Goal: Information Seeking & Learning: Learn about a topic

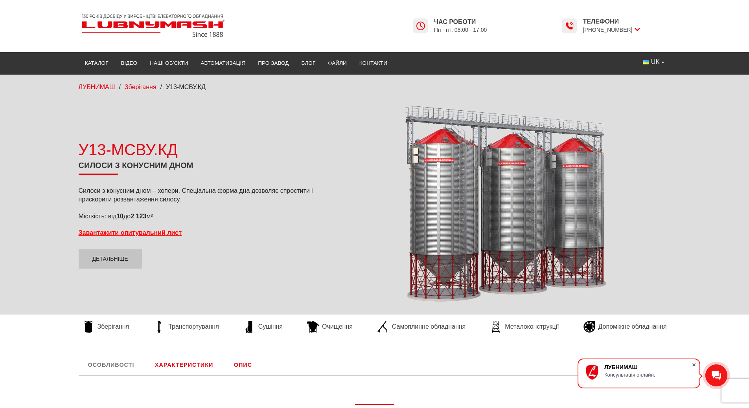
click at [694, 363] on span at bounding box center [694, 365] width 8 height 8
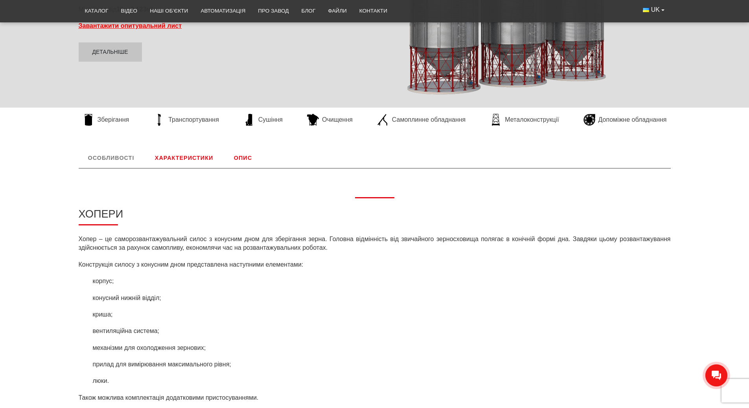
scroll to position [207, 0]
click at [185, 156] on link "Характеристики" at bounding box center [183, 158] width 77 height 20
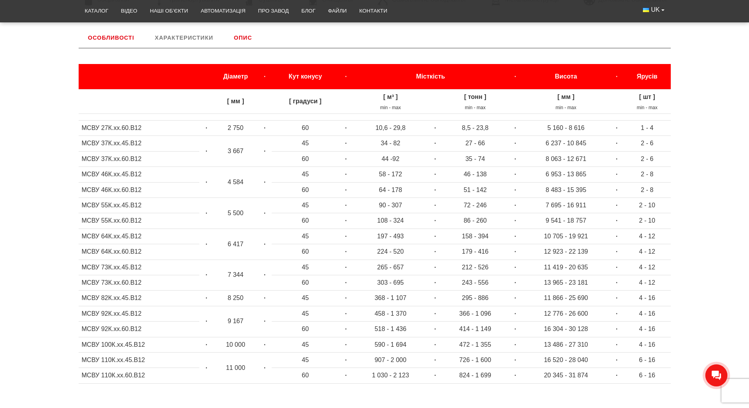
scroll to position [92, 0]
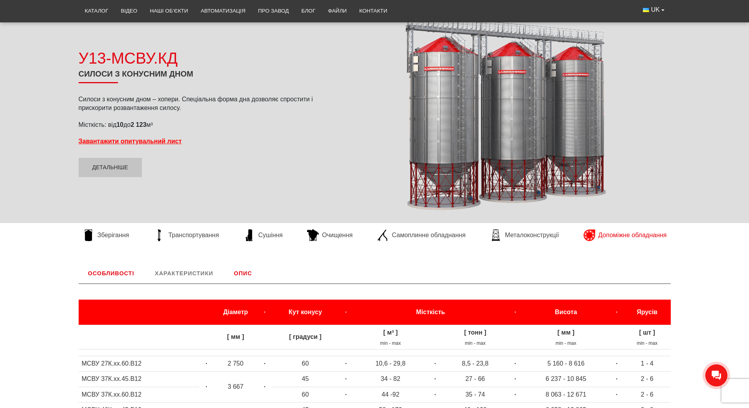
click at [615, 235] on span "Допоміжне обладнання" at bounding box center [632, 235] width 68 height 9
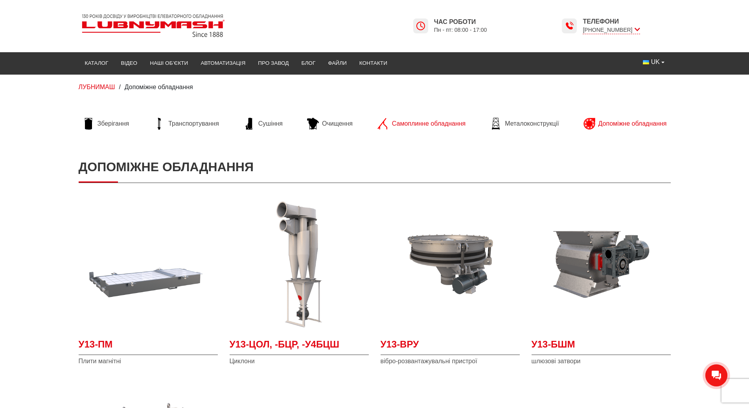
click at [424, 123] on span "Самоплинне обладнання" at bounding box center [428, 123] width 73 height 9
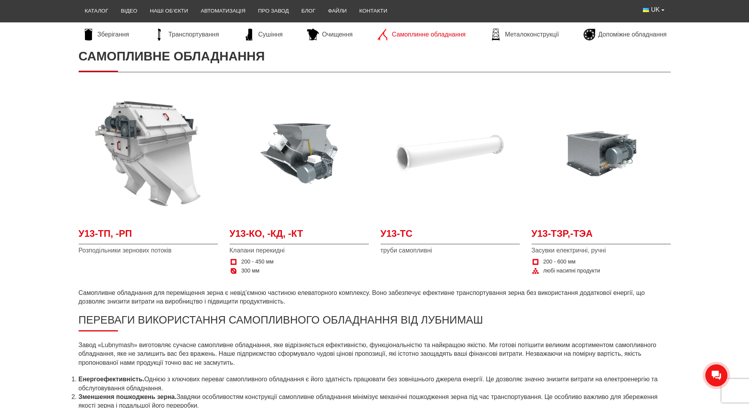
scroll to position [118, 0]
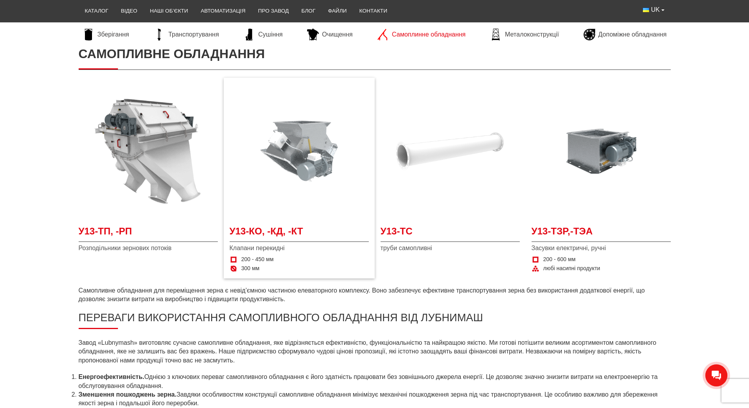
click at [301, 166] on img at bounding box center [298, 151] width 139 height 139
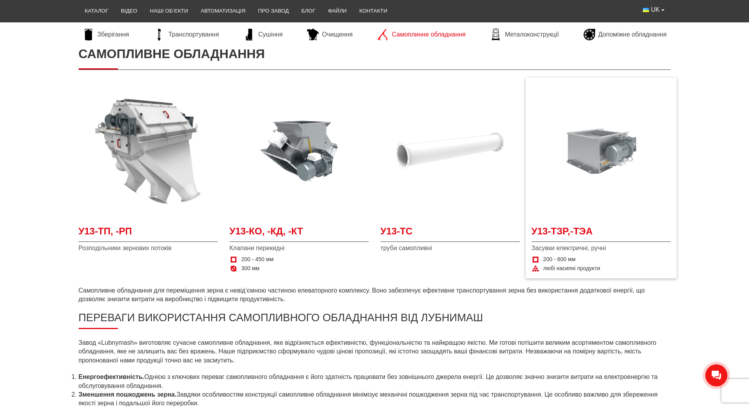
click at [600, 151] on img at bounding box center [600, 151] width 139 height 139
click at [426, 154] on img at bounding box center [449, 151] width 139 height 139
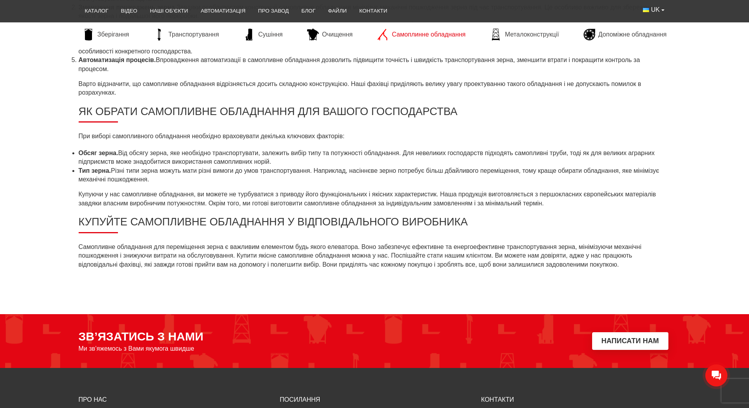
scroll to position [511, 0]
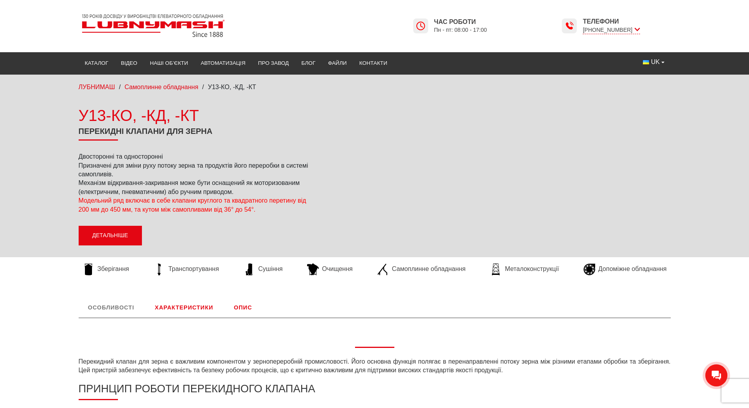
click at [121, 237] on link "Детальніше" at bounding box center [110, 236] width 63 height 20
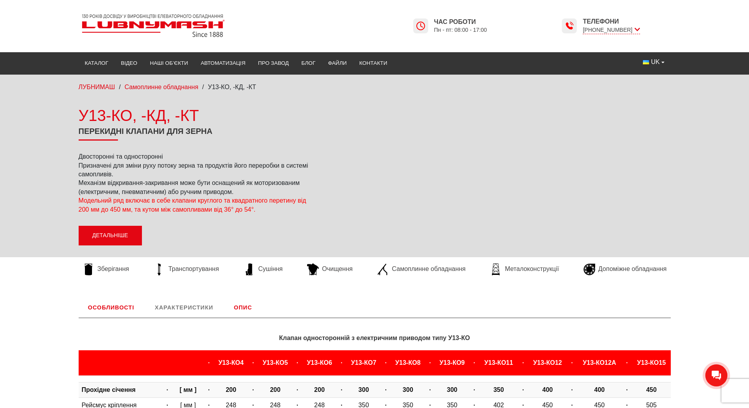
click at [110, 236] on link "Детальніше" at bounding box center [110, 236] width 63 height 20
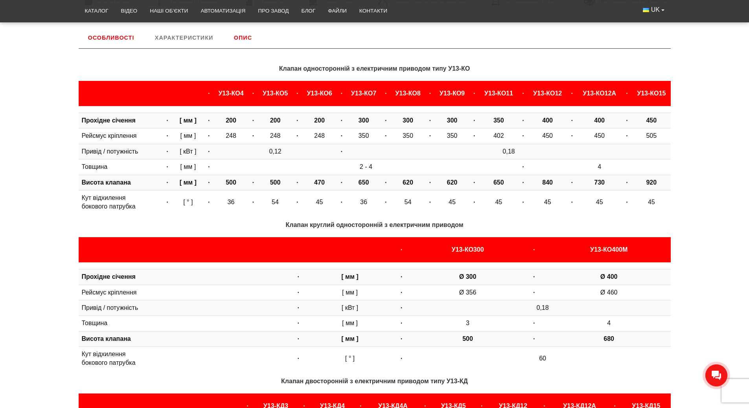
scroll to position [270, 0]
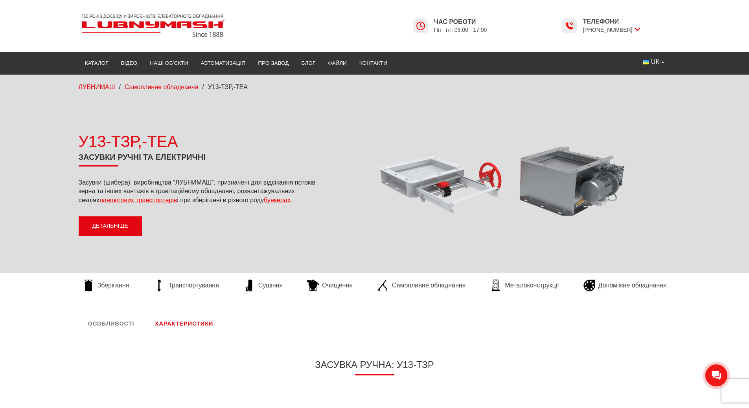
click at [122, 231] on link "Детальніше" at bounding box center [110, 227] width 63 height 20
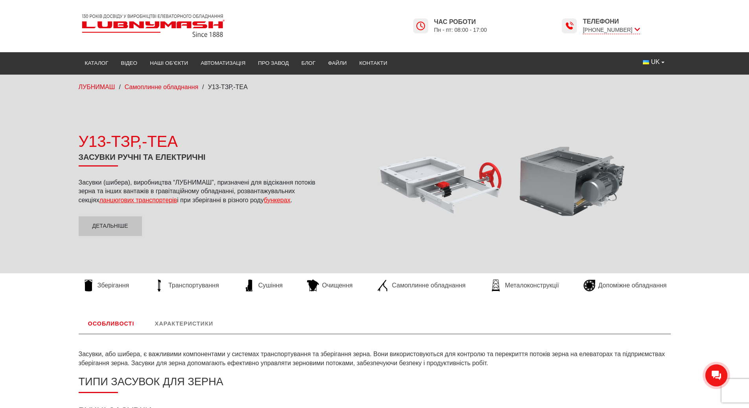
click at [111, 201] on span "ланцюгових транспортерів" at bounding box center [138, 200] width 78 height 7
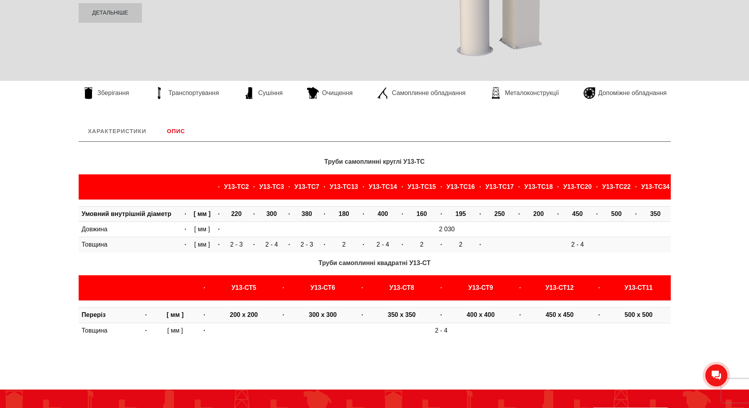
scroll to position [39, 0]
